Goal: Information Seeking & Learning: Learn about a topic

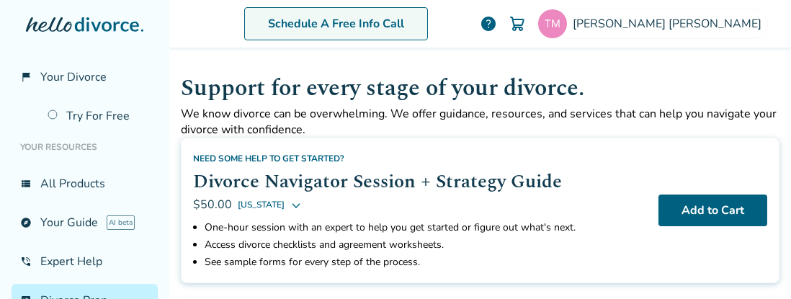
scroll to position [505, 0]
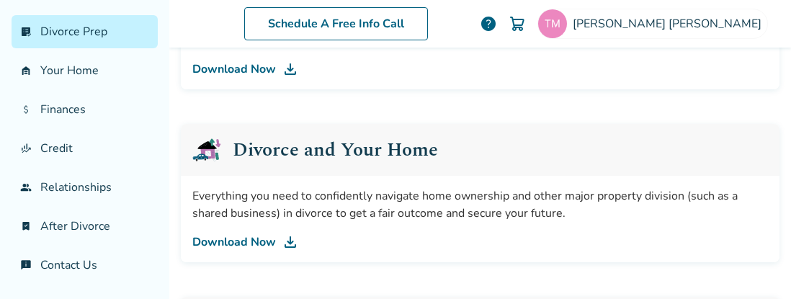
click at [273, 239] on link "Download Now" at bounding box center [479, 241] width 575 height 17
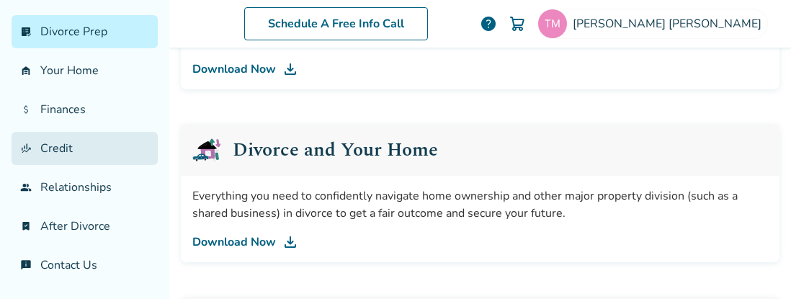
click at [44, 140] on link "finance_mode Credit" at bounding box center [85, 148] width 146 height 33
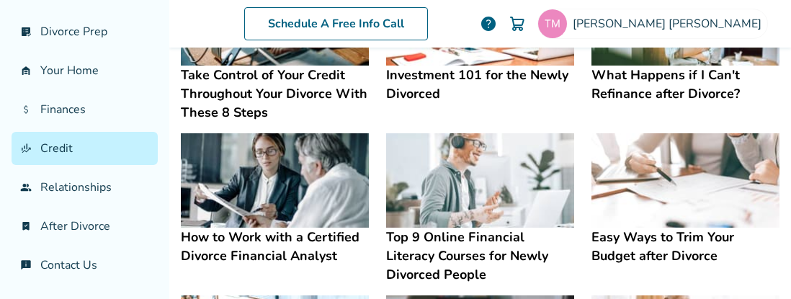
scroll to position [575, 0]
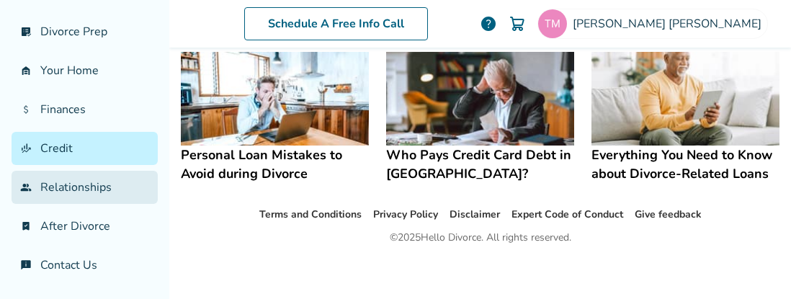
click at [116, 196] on link "group Relationships" at bounding box center [85, 187] width 146 height 33
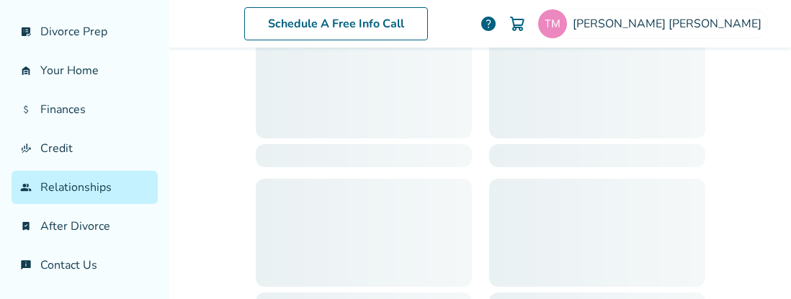
scroll to position [71, 0]
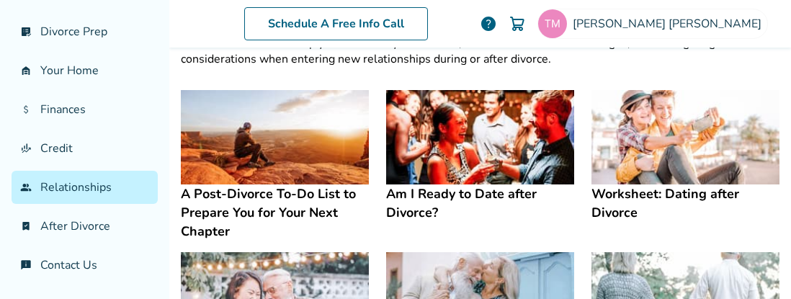
click at [304, 192] on h4 "A Post-Divorce To-Do List to Prepare You for Your Next Chapter" at bounding box center [275, 212] width 188 height 56
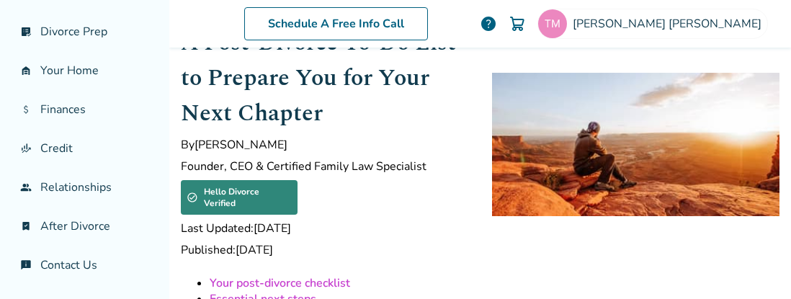
click at [346, 275] on link "Your post-divorce checklist" at bounding box center [280, 283] width 140 height 16
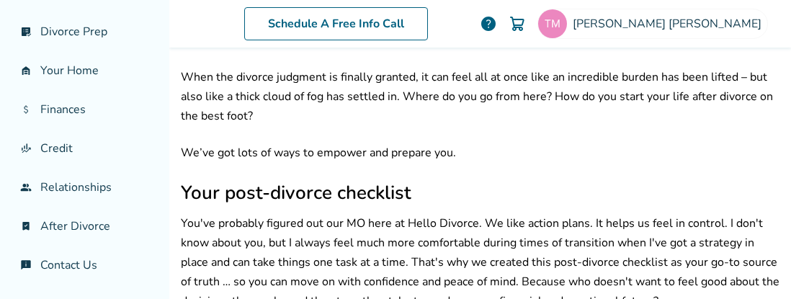
click at [346, 271] on p "You've probably figured out our MO here at Hello Divorce. We like action plans.…" at bounding box center [480, 262] width 598 height 97
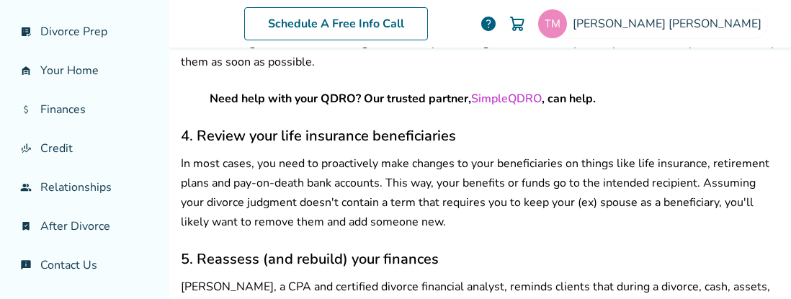
scroll to position [2051, 0]
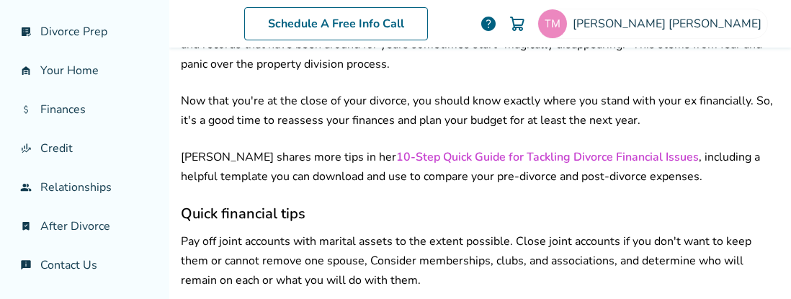
click at [592, 152] on link "10-Step Quick Guide for Tackling Divorce Financial Issues" at bounding box center [547, 157] width 302 height 16
